Goal: Task Accomplishment & Management: Manage account settings

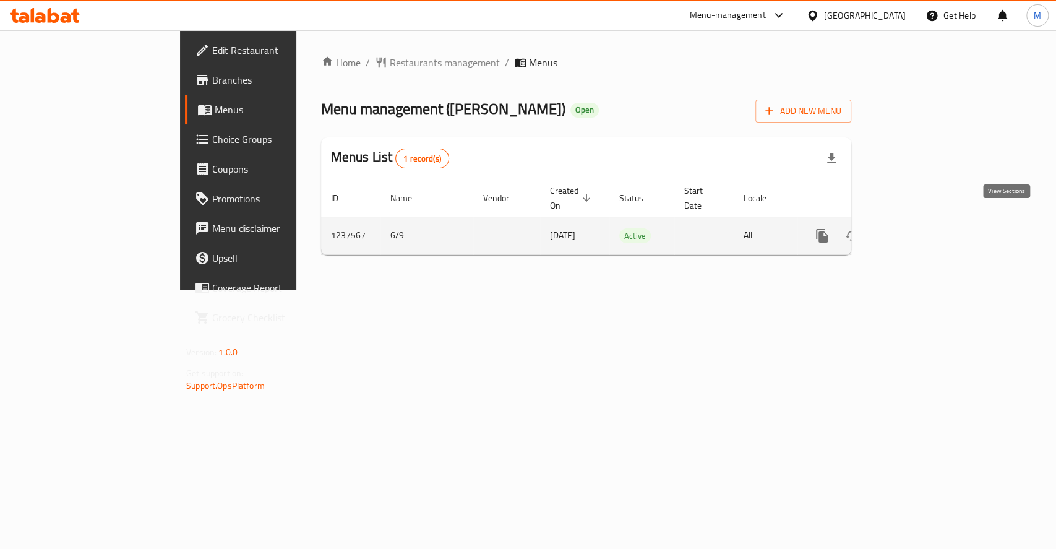
click at [919, 228] on icon "enhanced table" at bounding box center [911, 235] width 15 height 15
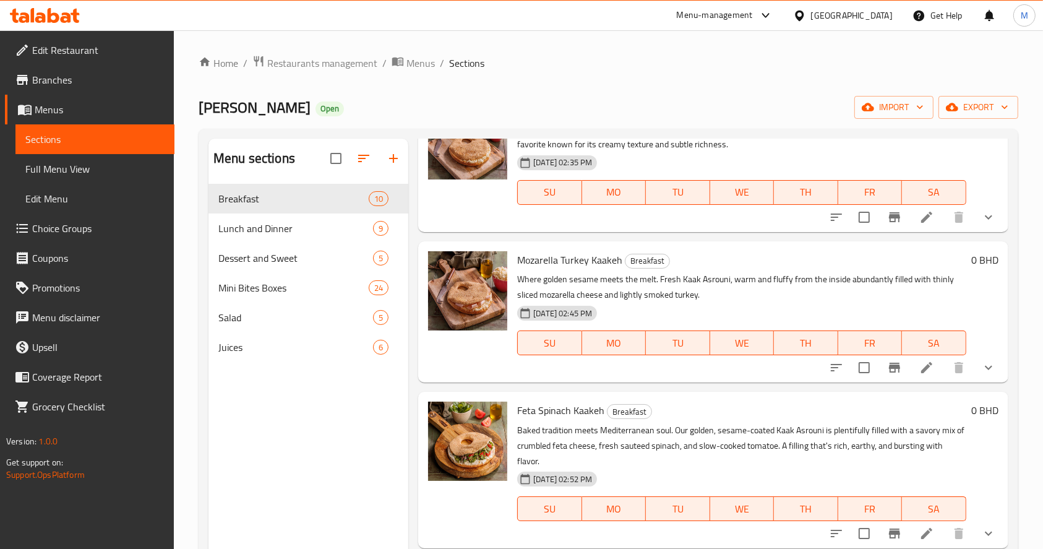
scroll to position [898, 0]
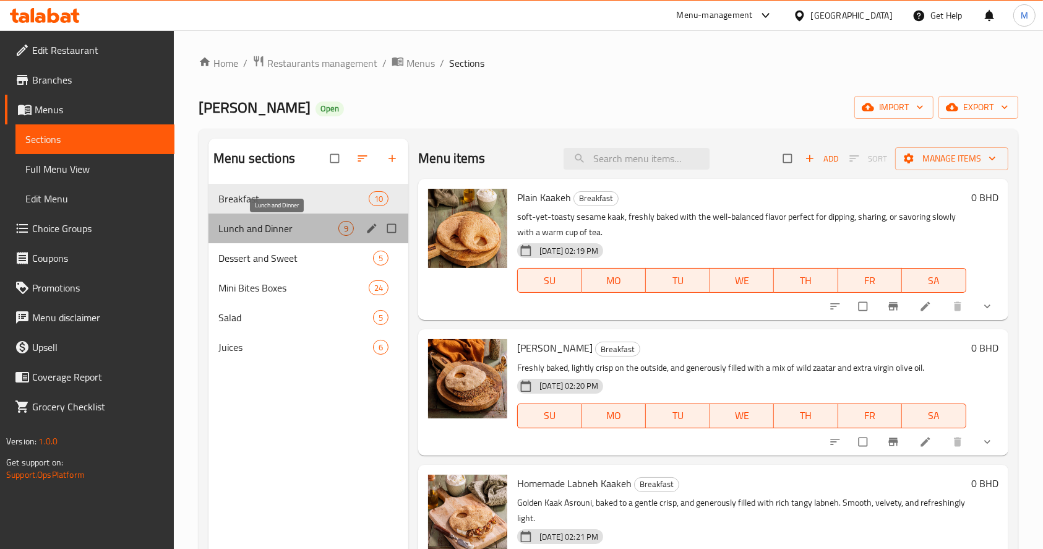
click at [294, 233] on span "Lunch and Dinner" at bounding box center [278, 228] width 120 height 15
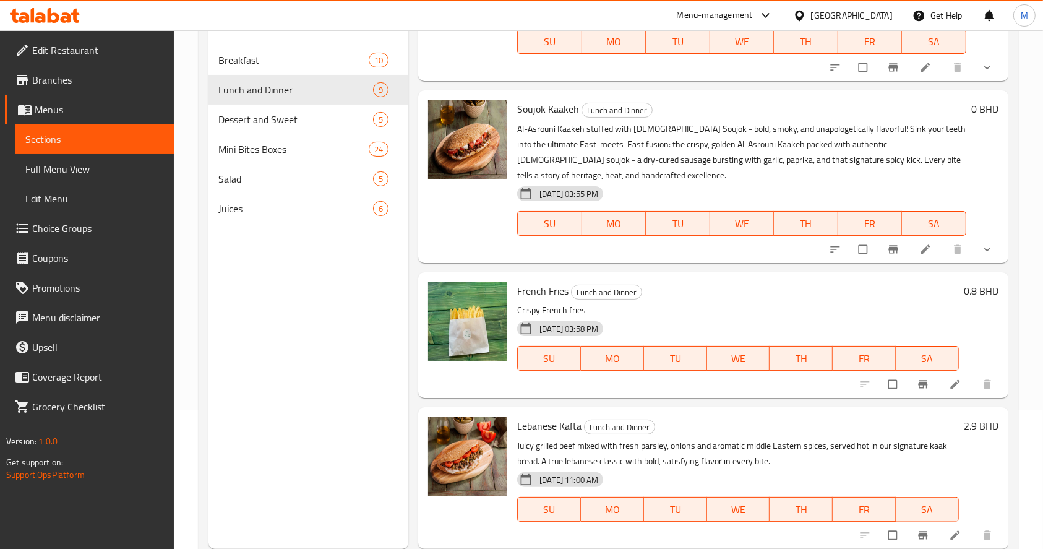
scroll to position [173, 0]
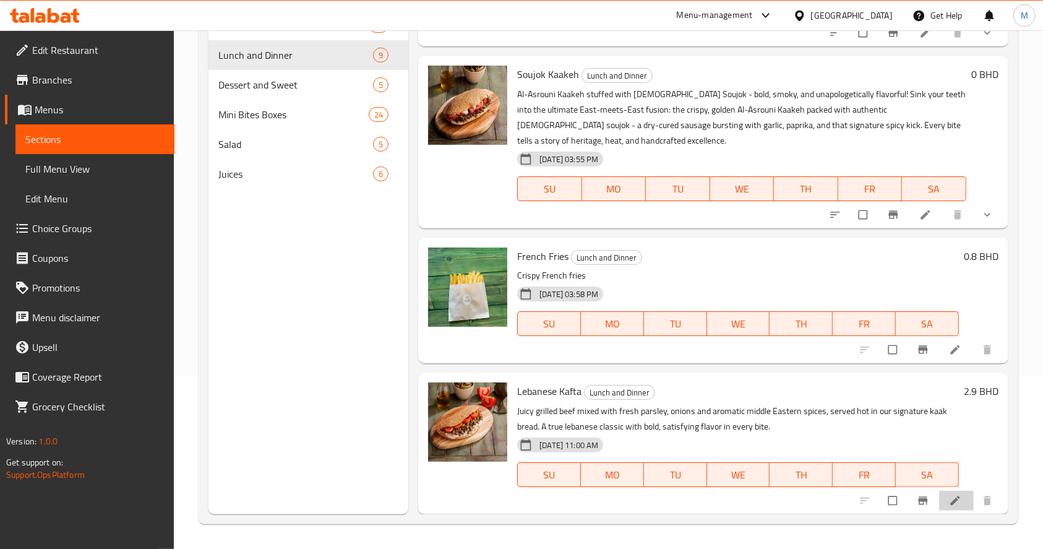
click at [939, 492] on li at bounding box center [956, 501] width 35 height 20
